Goal: Download file/media

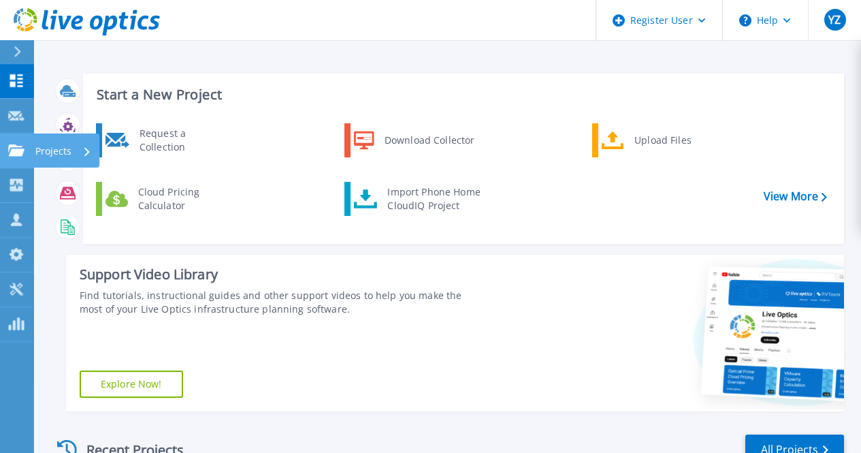
click at [2, 149] on link "Projects Projects" at bounding box center [17, 150] width 34 height 35
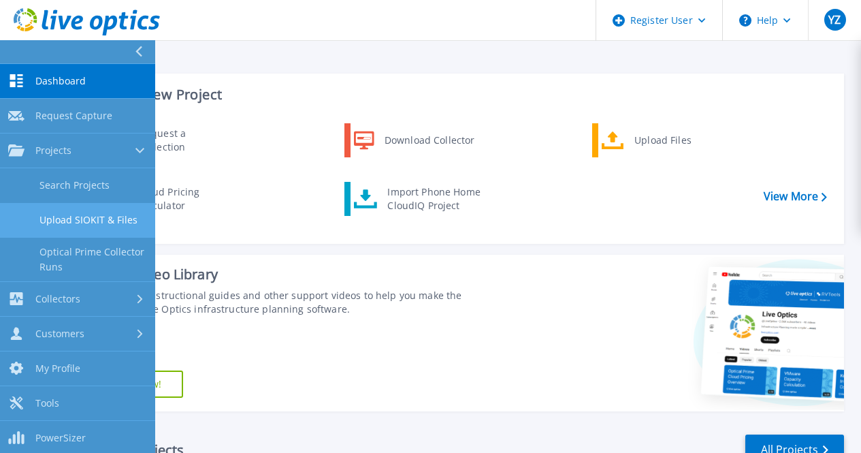
click at [103, 217] on link "Upload SIOKIT & Files" at bounding box center [77, 220] width 155 height 35
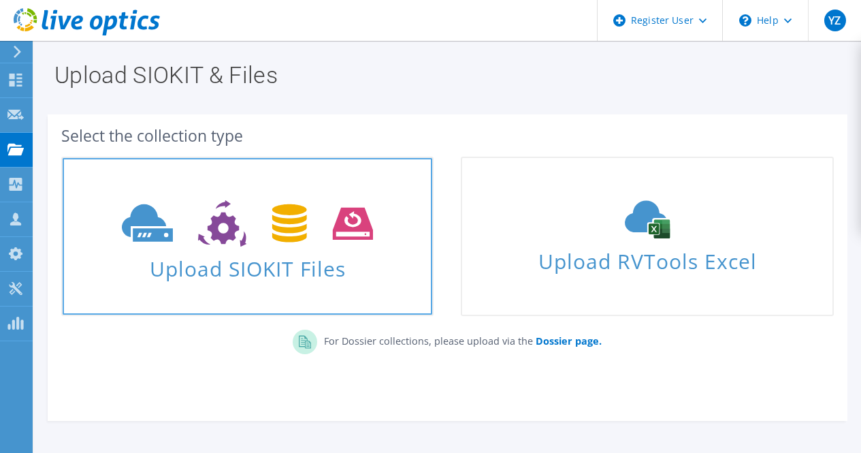
drag, startPoint x: 254, startPoint y: 246, endPoint x: 210, endPoint y: 238, distance: 44.3
click at [210, 238] on icon at bounding box center [247, 223] width 251 height 47
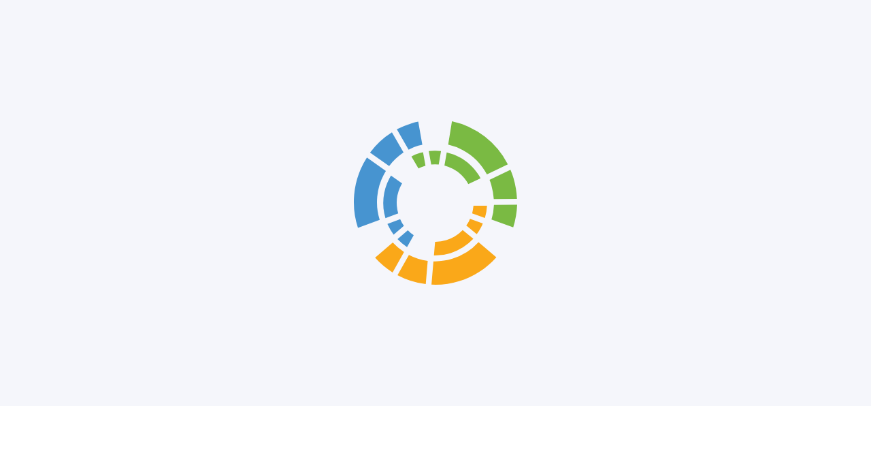
click at [210, 238] on div at bounding box center [435, 203] width 871 height 406
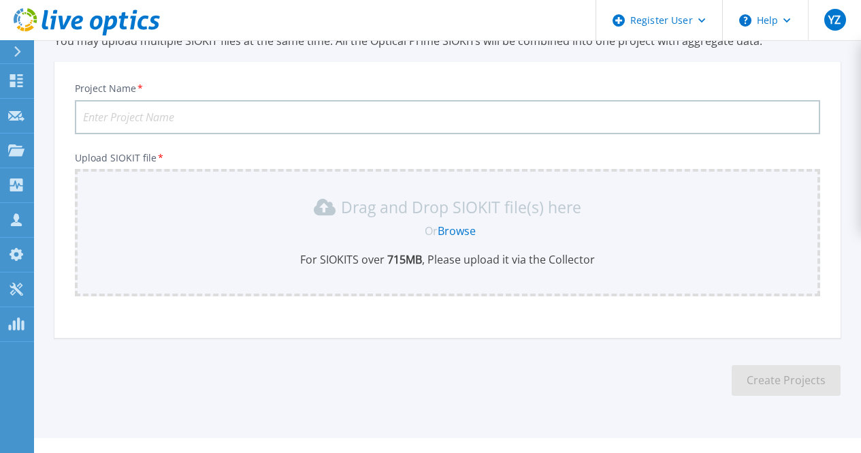
scroll to position [89, 0]
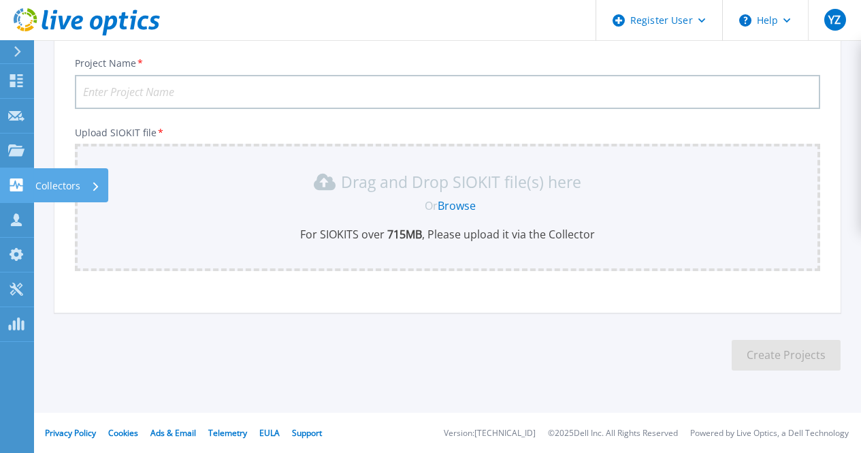
click at [18, 179] on icon at bounding box center [16, 184] width 13 height 13
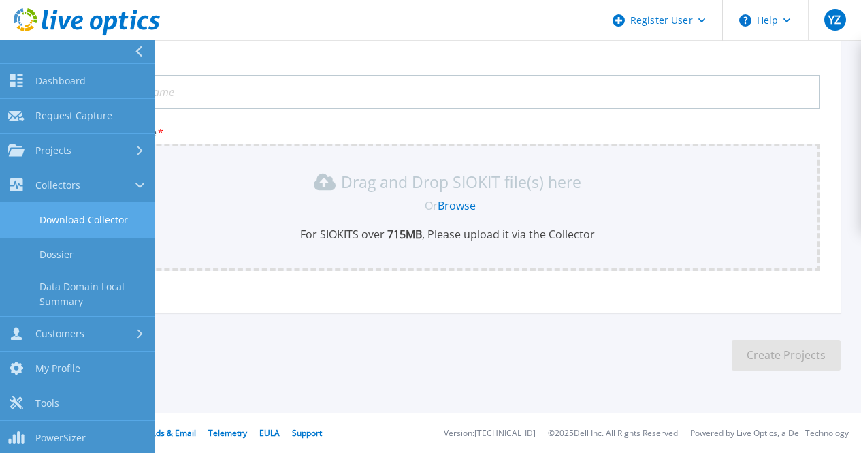
click at [108, 219] on link "Download Collector" at bounding box center [77, 220] width 155 height 35
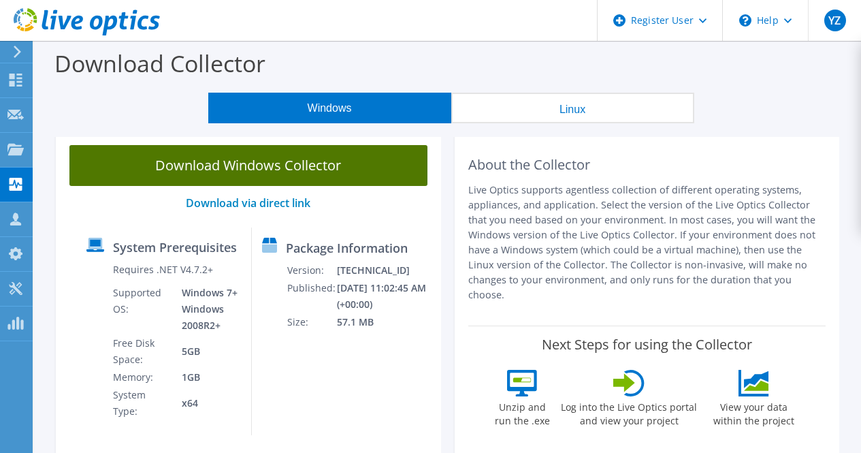
click at [278, 167] on link "Download Windows Collector" at bounding box center [248, 165] width 358 height 41
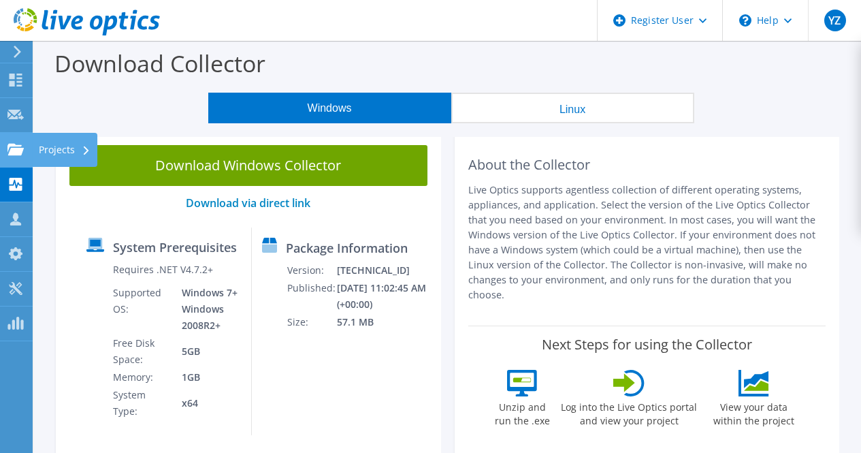
click at [19, 151] on use at bounding box center [15, 149] width 16 height 12
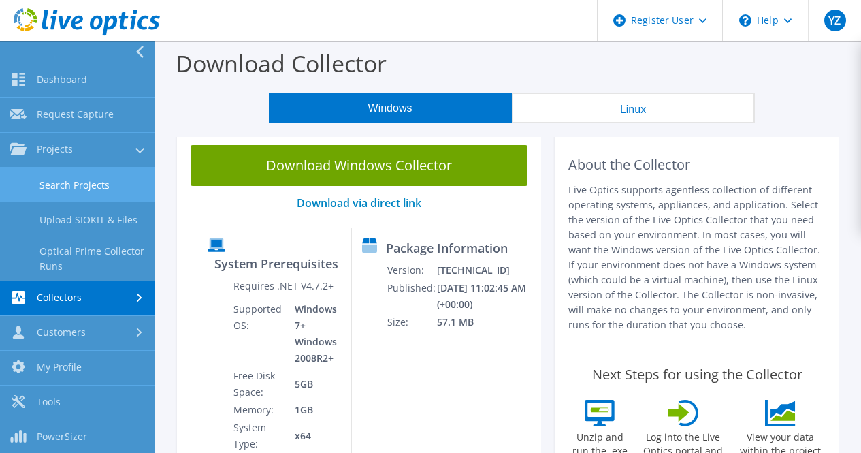
click at [76, 193] on link "Search Projects" at bounding box center [77, 184] width 155 height 35
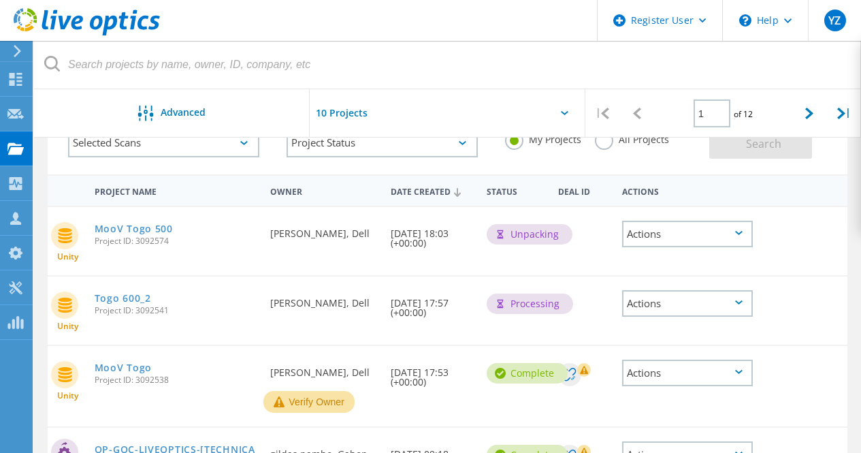
scroll to position [91, 0]
click at [118, 364] on link "MooV Togo" at bounding box center [123, 369] width 57 height 10
